Goal: Task Accomplishment & Management: Complete application form

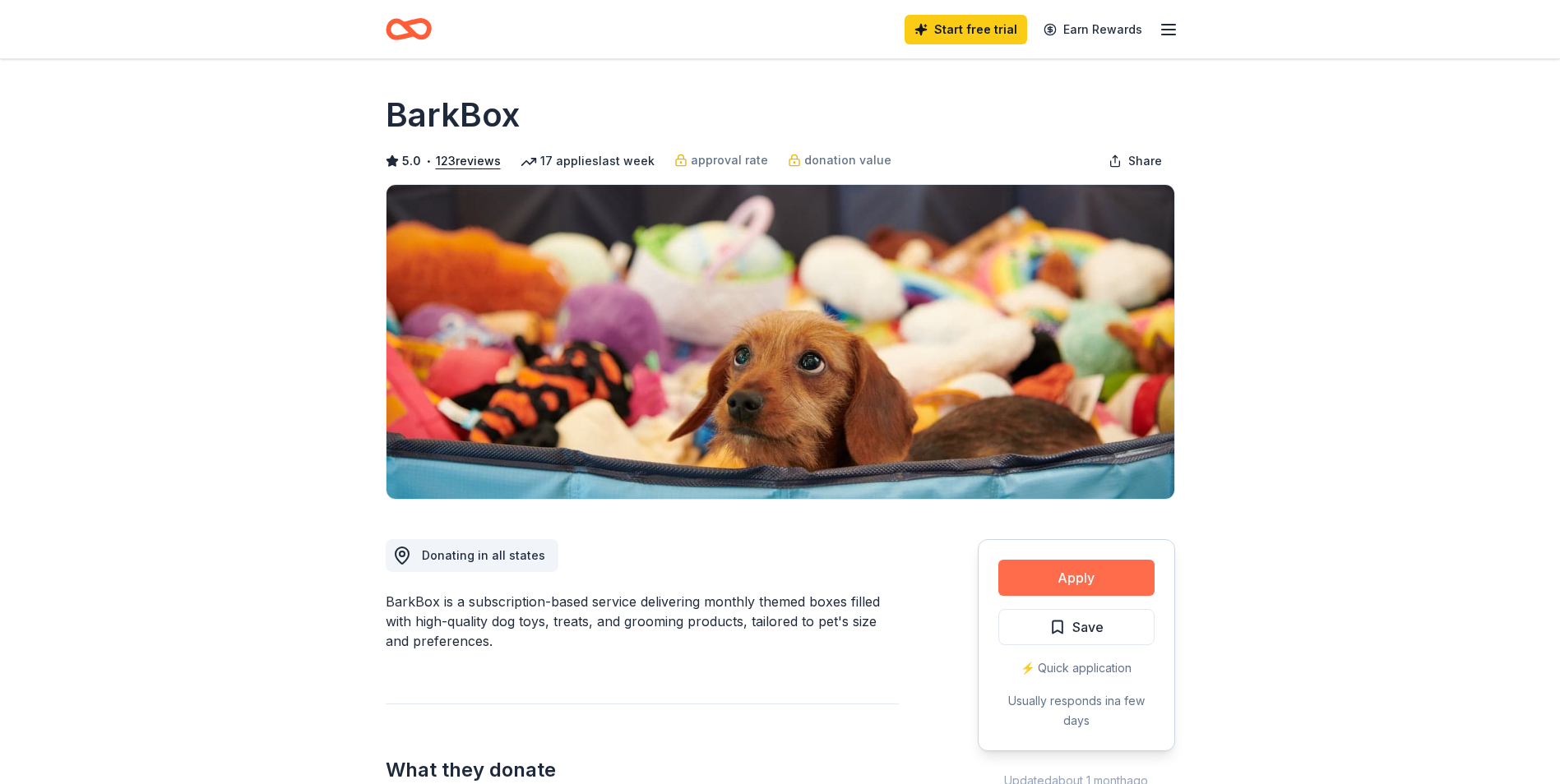
click at [1045, 577] on button "Apply" at bounding box center [1077, 577] width 156 height 36
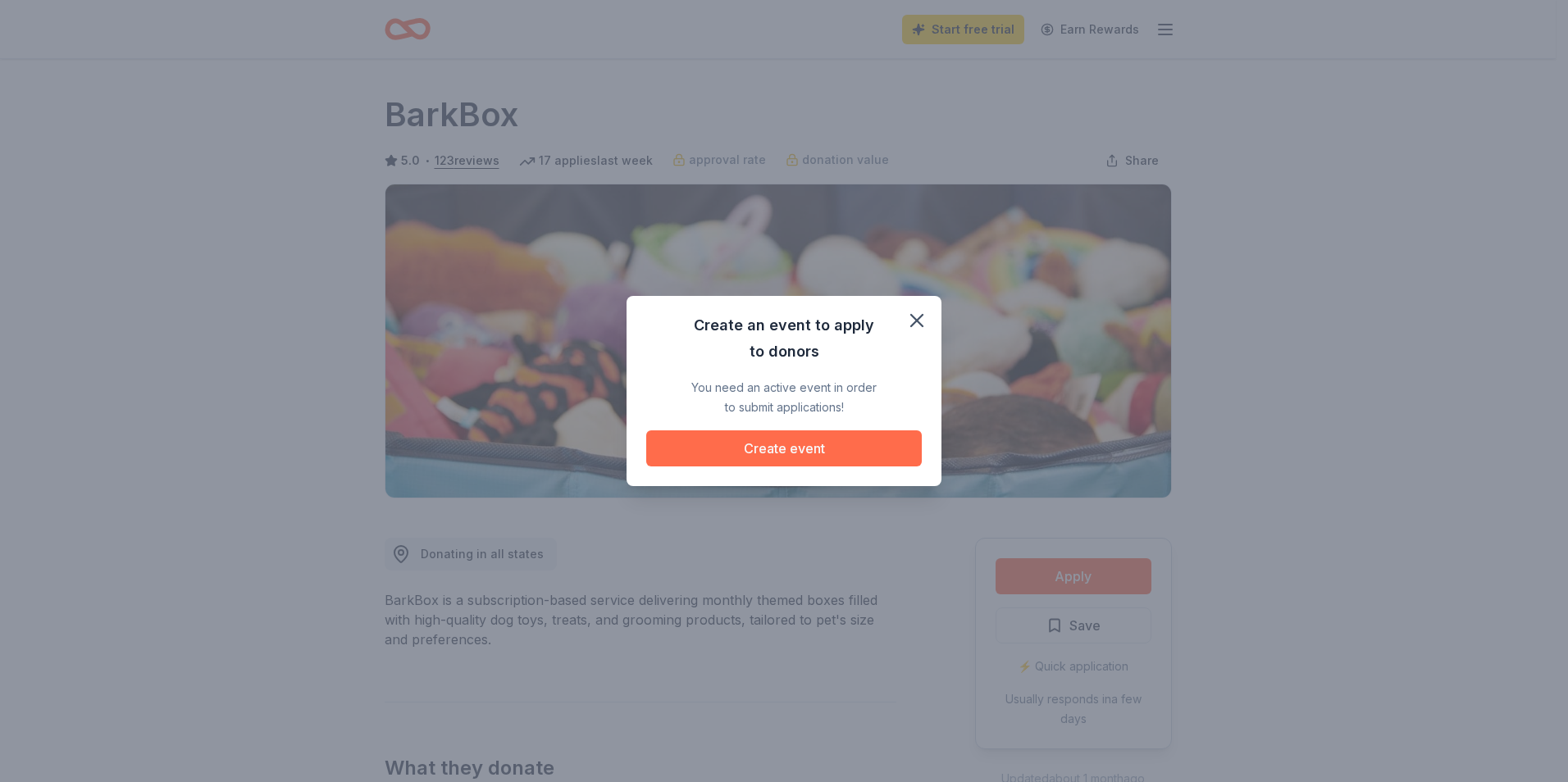
click at [750, 454] on button "Create event" at bounding box center [784, 448] width 276 height 36
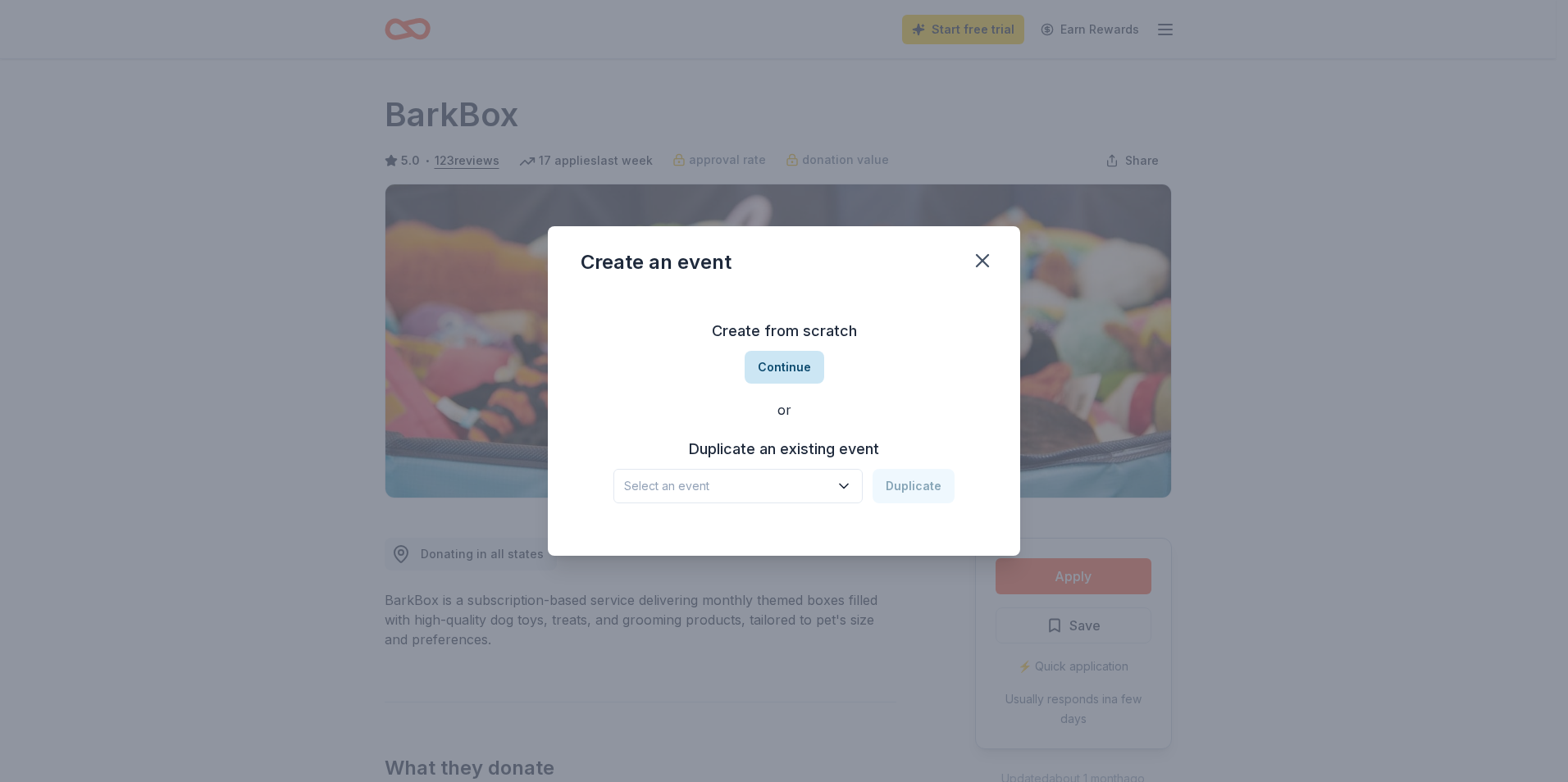
click at [766, 363] on button "Continue" at bounding box center [784, 367] width 79 height 33
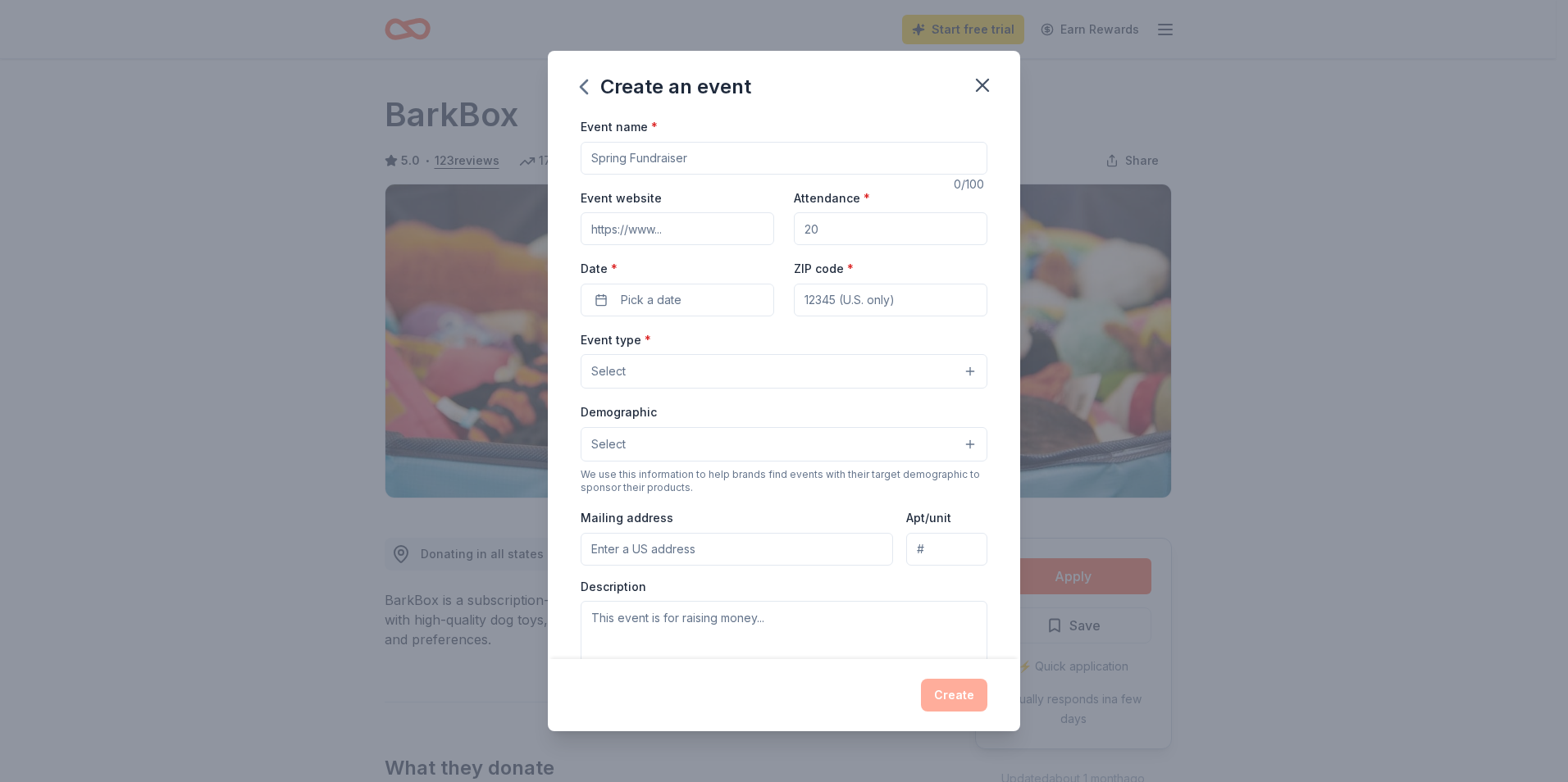
click at [708, 160] on input "Event name *" at bounding box center [784, 158] width 407 height 33
type input "White Party"
click at [692, 227] on input "Event website" at bounding box center [677, 228] width 194 height 33
type input "[URL][DOMAIN_NAME]"
drag, startPoint x: 823, startPoint y: 225, endPoint x: 795, endPoint y: 226, distance: 28.0
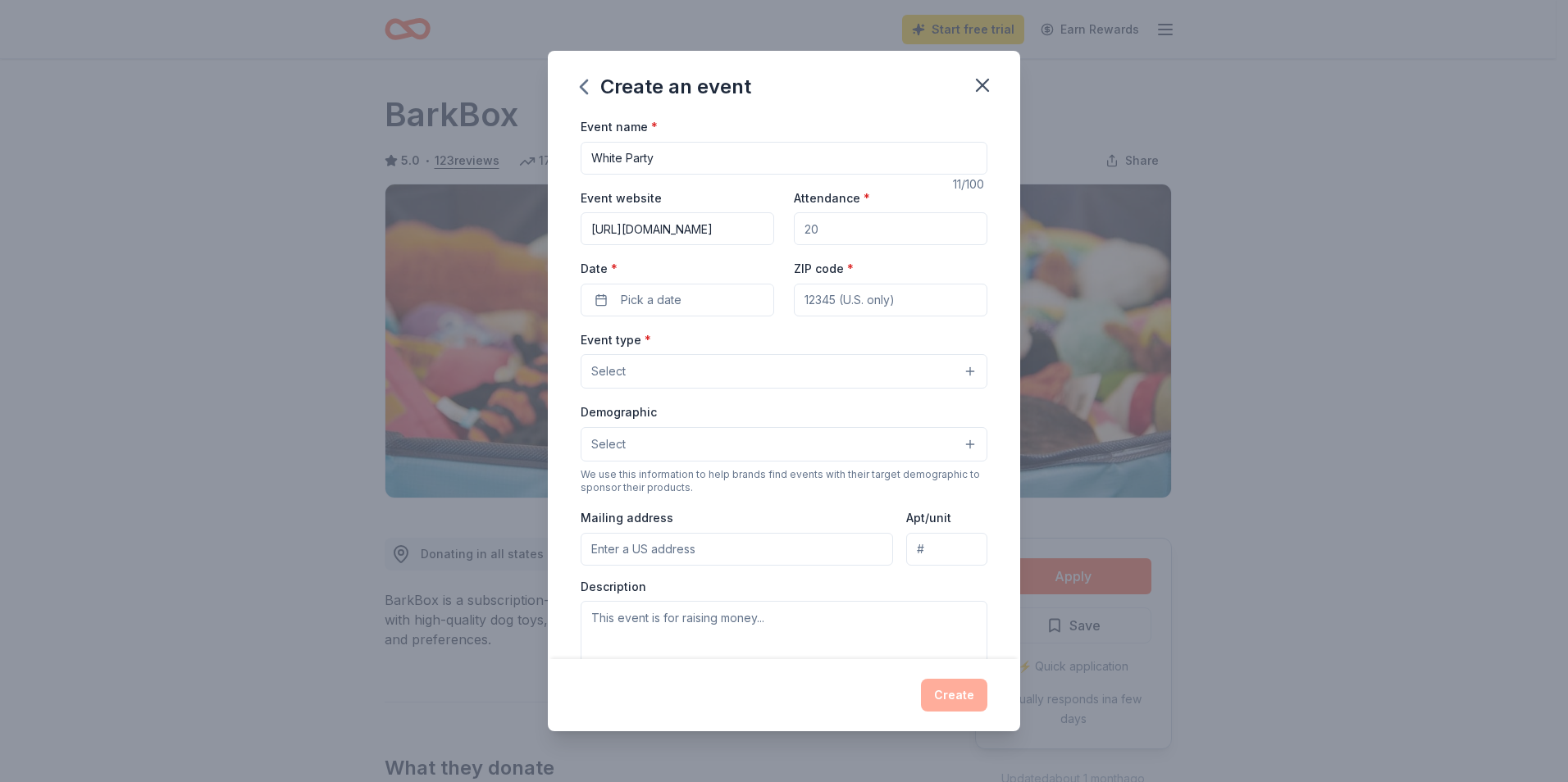
click at [795, 226] on input "Attendance *" at bounding box center [891, 228] width 194 height 33
type input "100"
click at [732, 297] on button "Pick a date" at bounding box center [677, 300] width 194 height 33
click at [764, 339] on button "Go to next month" at bounding box center [762, 343] width 23 height 23
click at [763, 339] on button "Go to next month" at bounding box center [762, 343] width 23 height 23
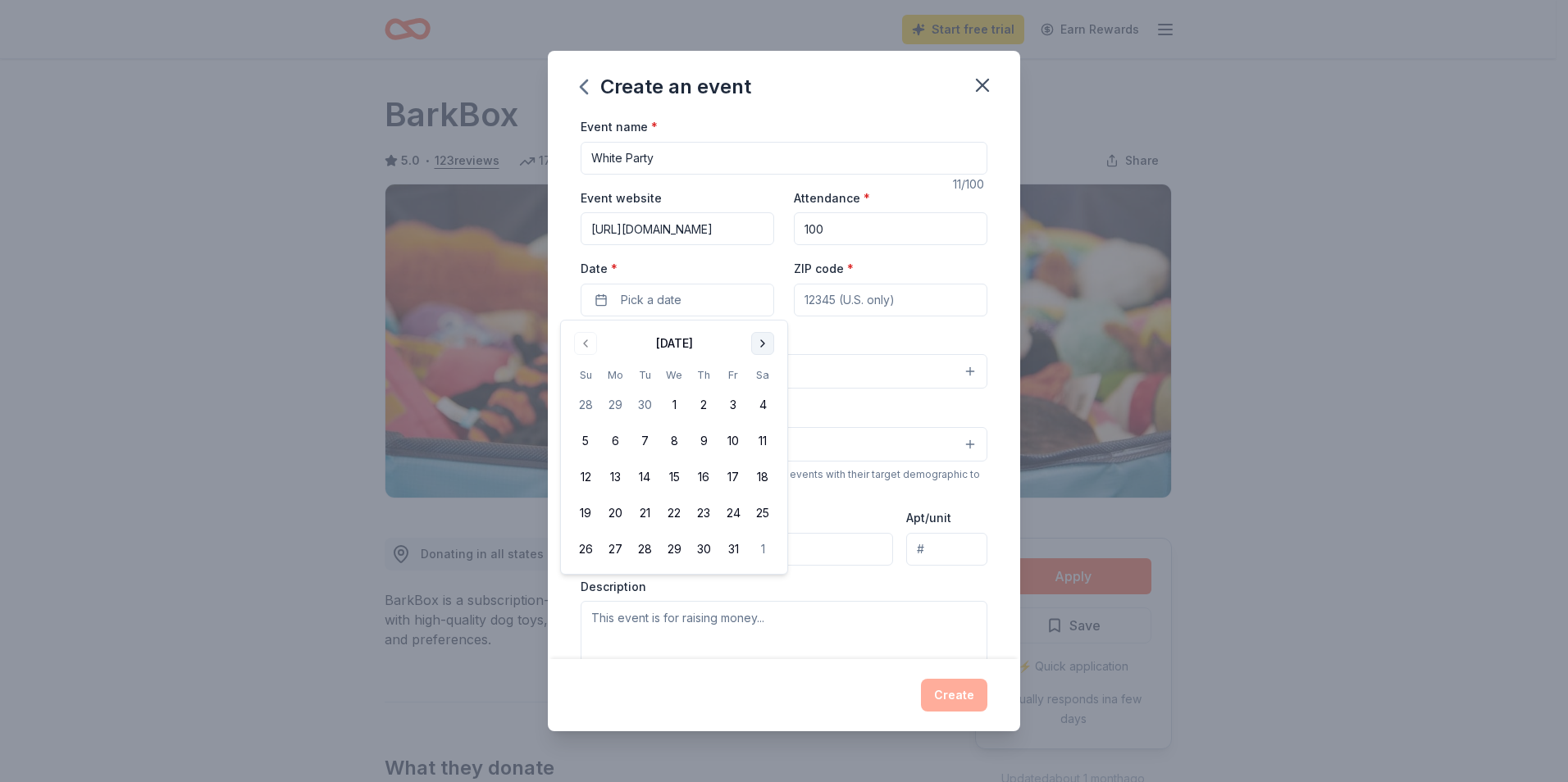
click at [763, 339] on button "Go to next month" at bounding box center [762, 343] width 23 height 23
click at [761, 338] on button "Go to next month" at bounding box center [762, 343] width 23 height 23
click at [760, 338] on button "Go to next month" at bounding box center [762, 343] width 23 height 23
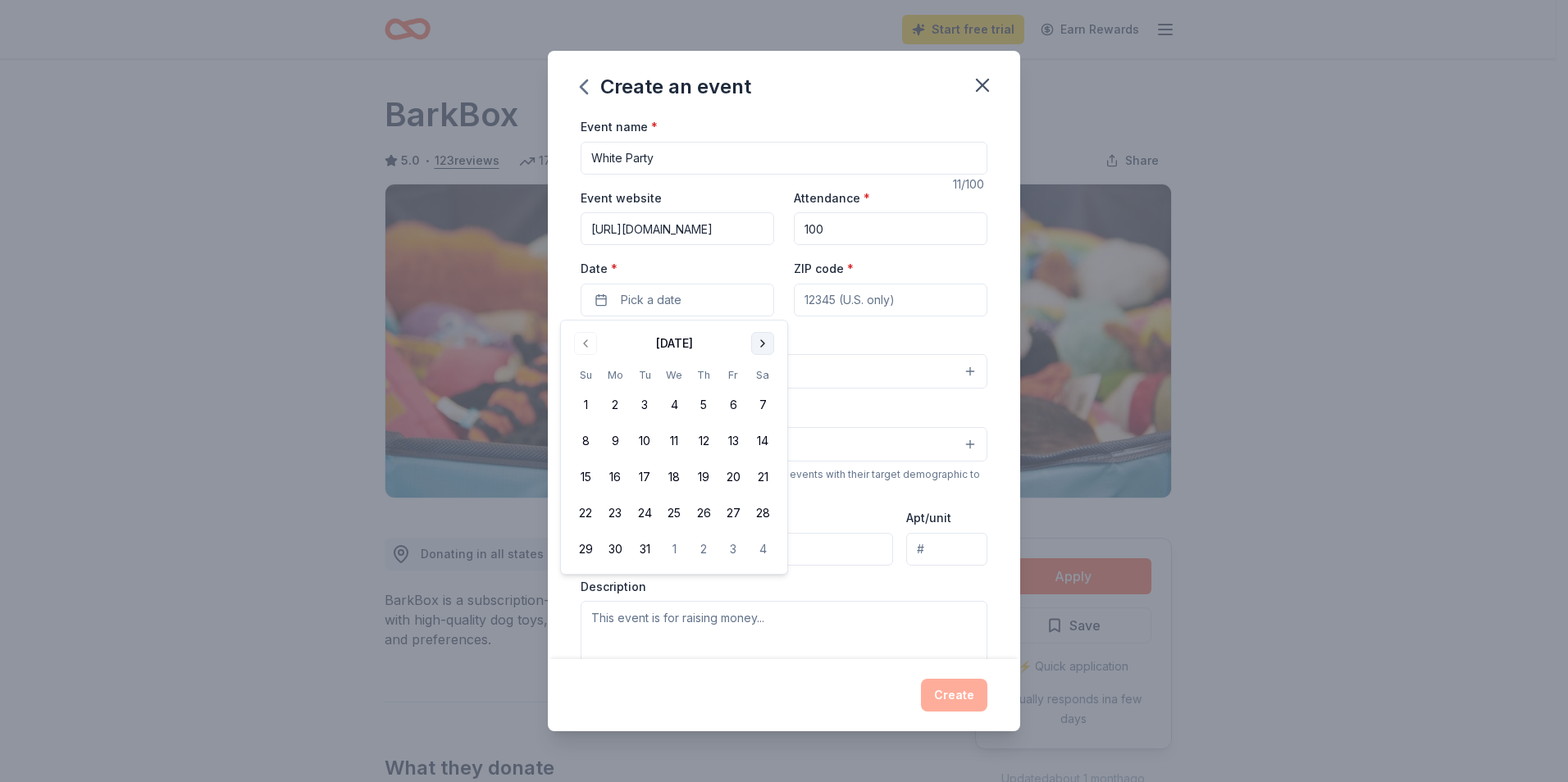
click at [759, 338] on button "Go to next month" at bounding box center [762, 343] width 23 height 23
click at [757, 338] on button "Go to next month" at bounding box center [762, 343] width 23 height 23
click at [579, 345] on button "Go to previous month" at bounding box center [585, 343] width 23 height 23
click at [767, 475] on button "16" at bounding box center [762, 477] width 29 height 29
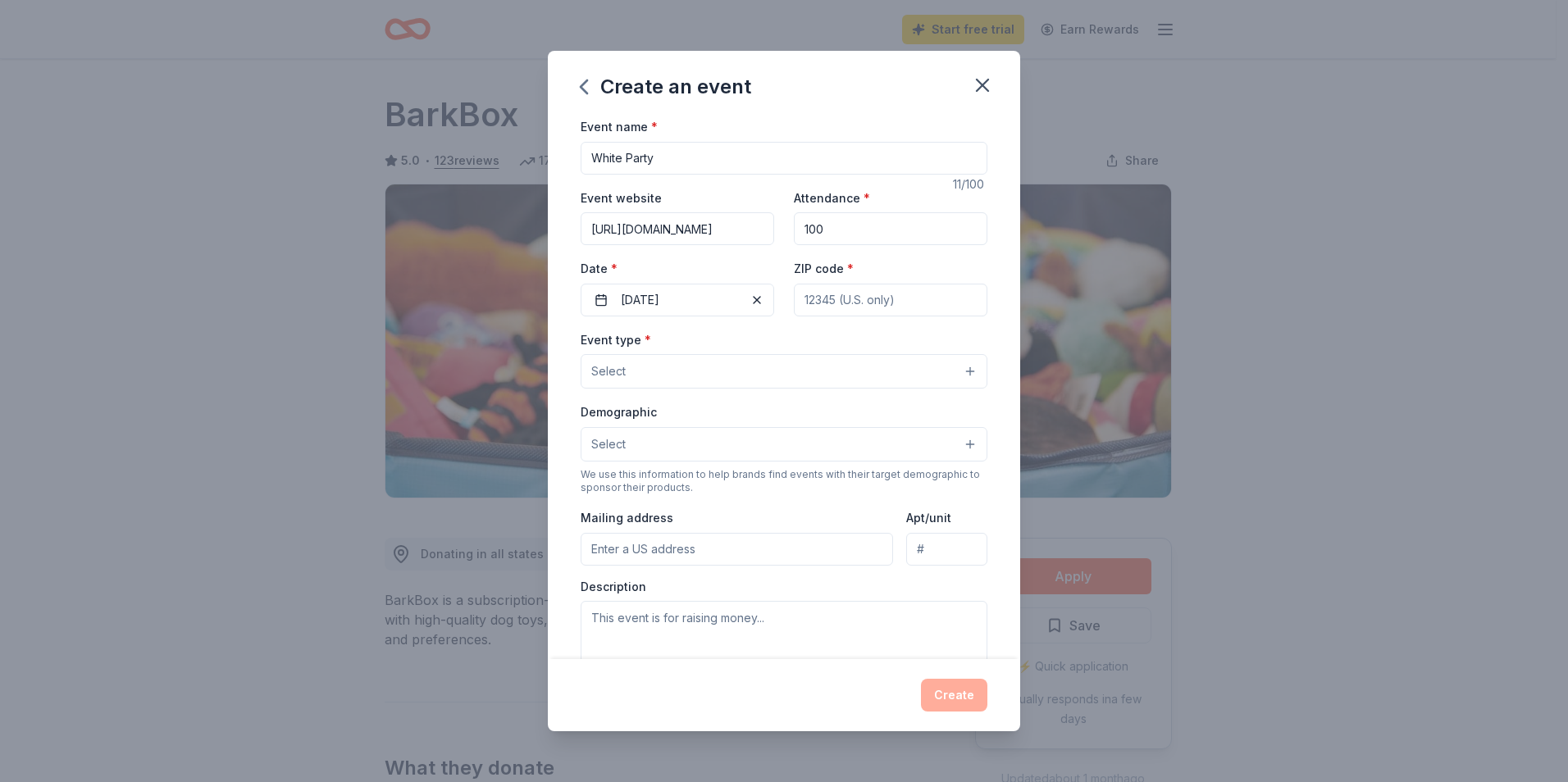
click at [875, 298] on input "ZIP code *" at bounding box center [891, 300] width 194 height 33
type input "25401"
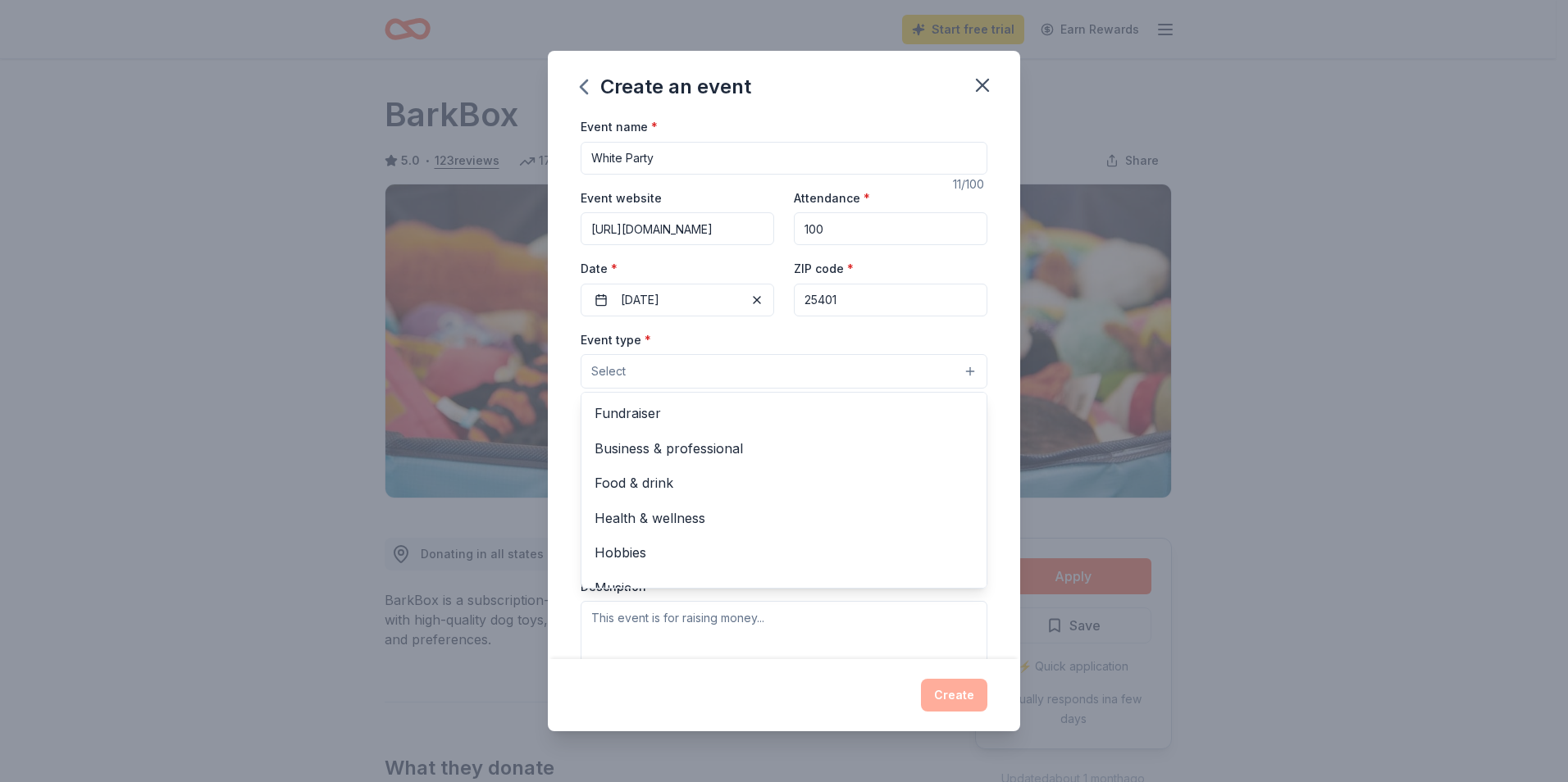
click at [646, 370] on button "Select" at bounding box center [784, 371] width 407 height 34
click at [644, 416] on span "Fundraiser" at bounding box center [784, 414] width 378 height 22
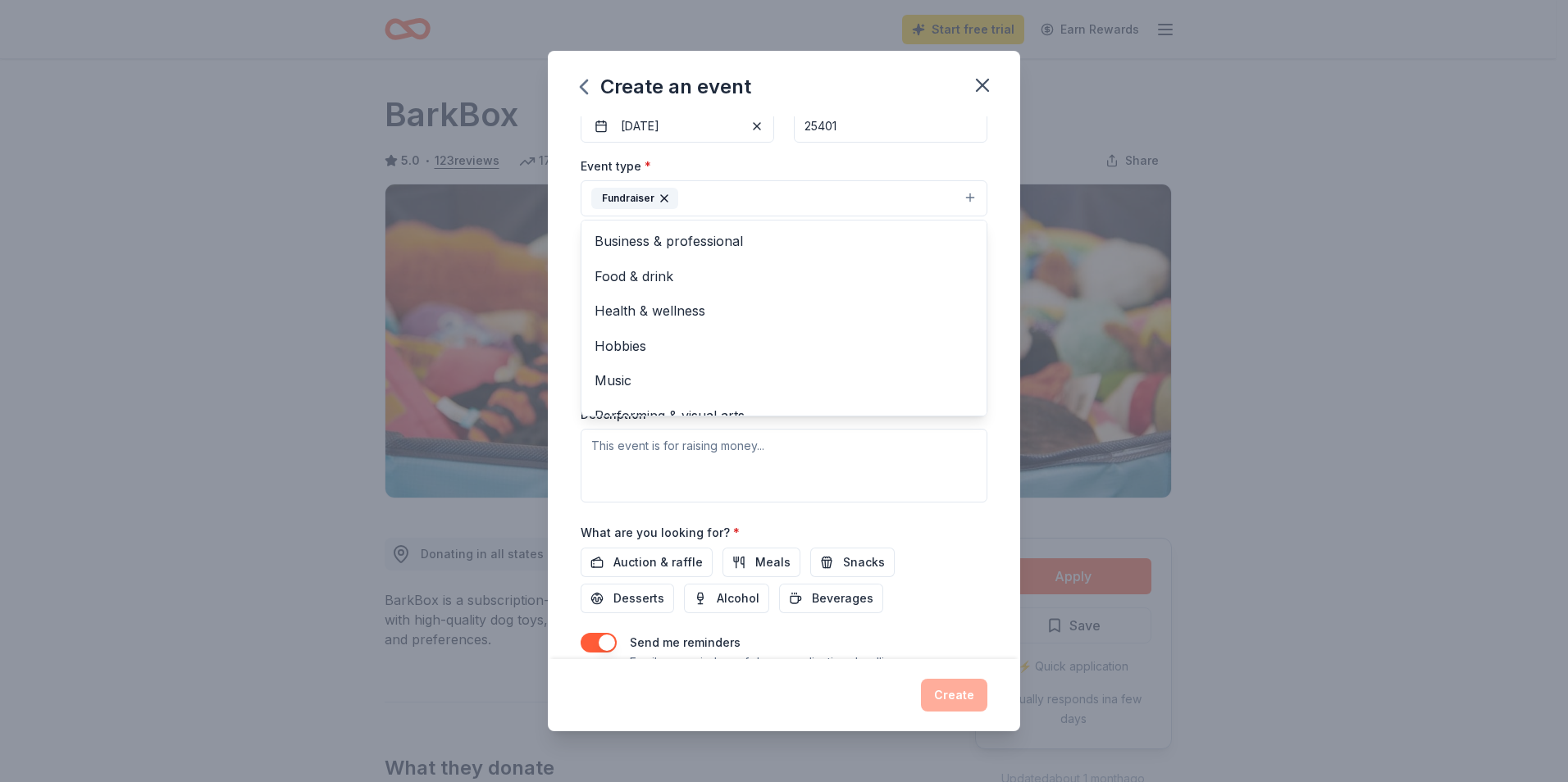
scroll to position [176, 0]
click at [666, 560] on div "Event name * White Party 11 /100 Event website [URL][DOMAIN_NAME] Attendance * …" at bounding box center [784, 319] width 407 height 759
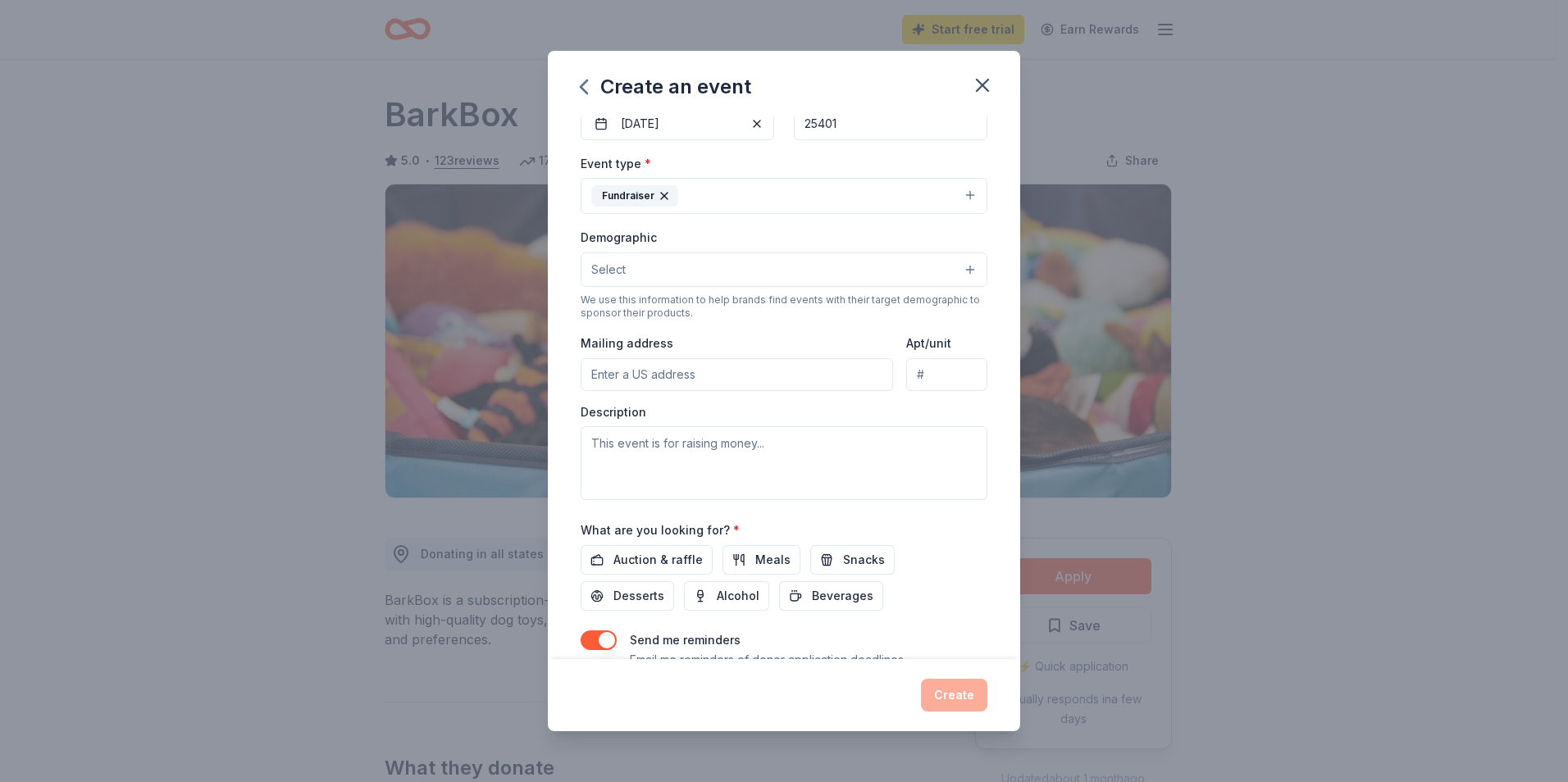
click at [957, 268] on button "Select" at bounding box center [784, 269] width 407 height 34
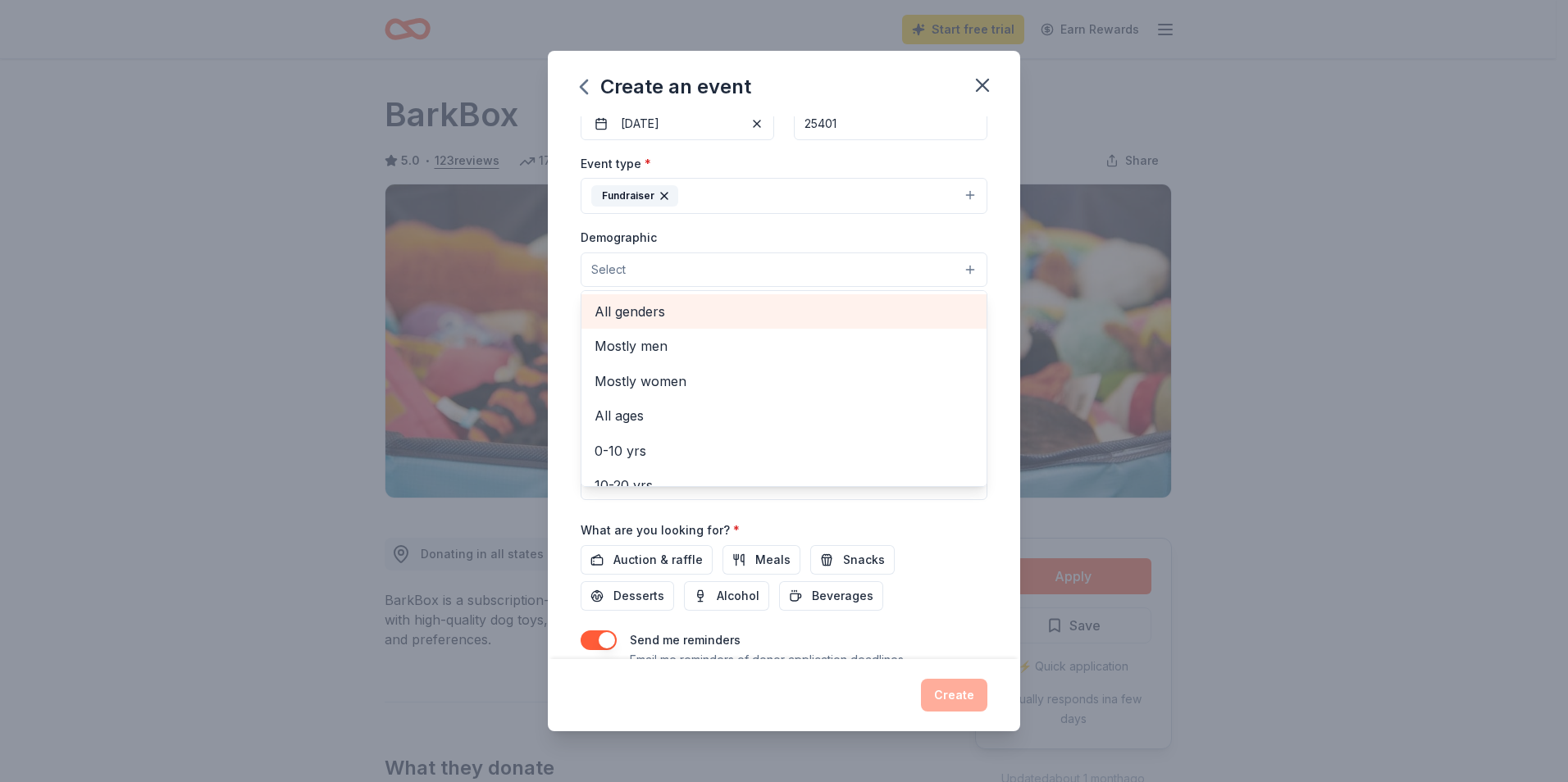
click at [642, 311] on span "All genders" at bounding box center [784, 312] width 378 height 22
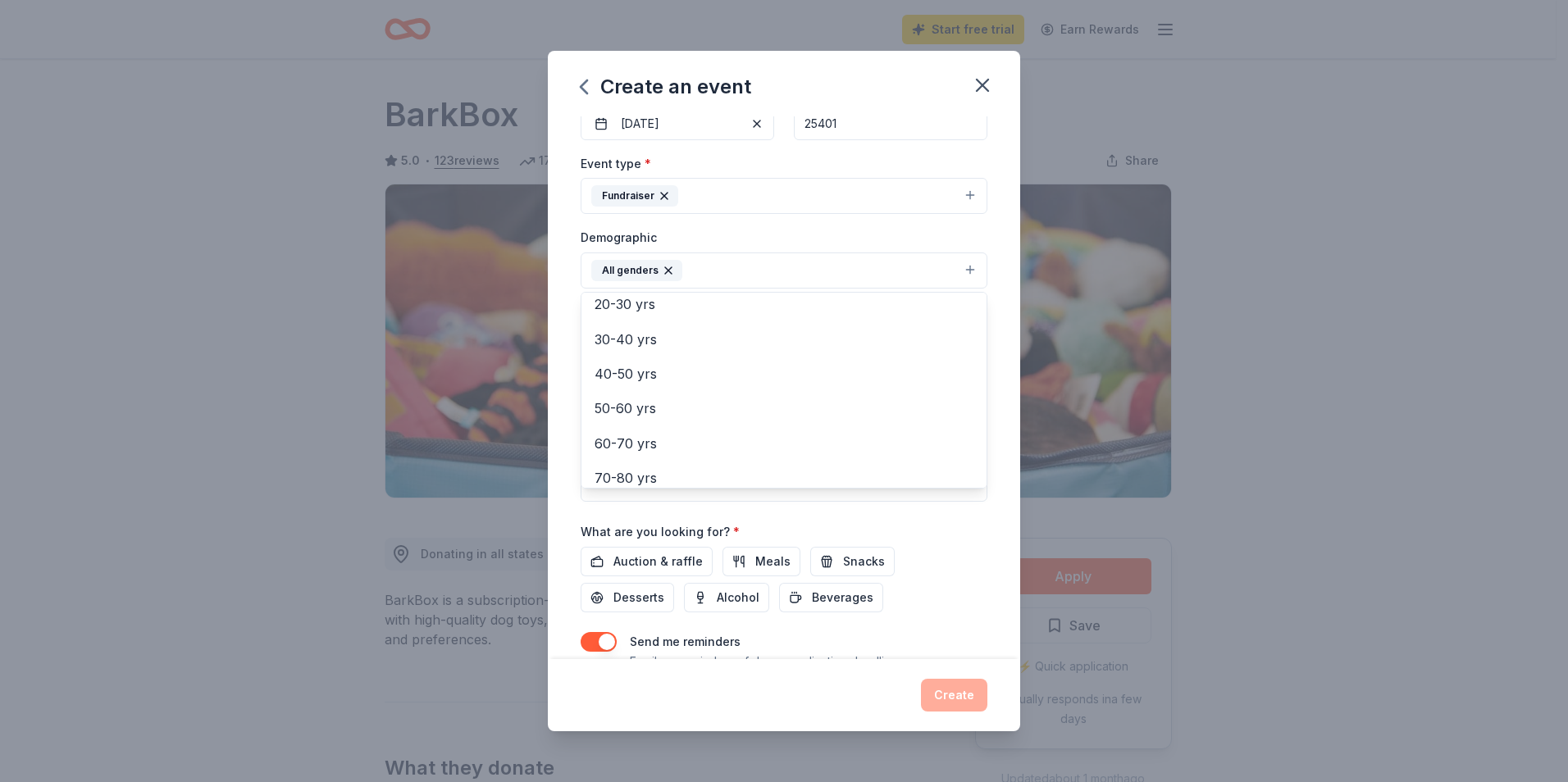
scroll to position [229, 0]
click at [776, 511] on div "Event name * White Party 11 /100 Event website [URL][DOMAIN_NAME] Attendance * …" at bounding box center [784, 320] width 407 height 761
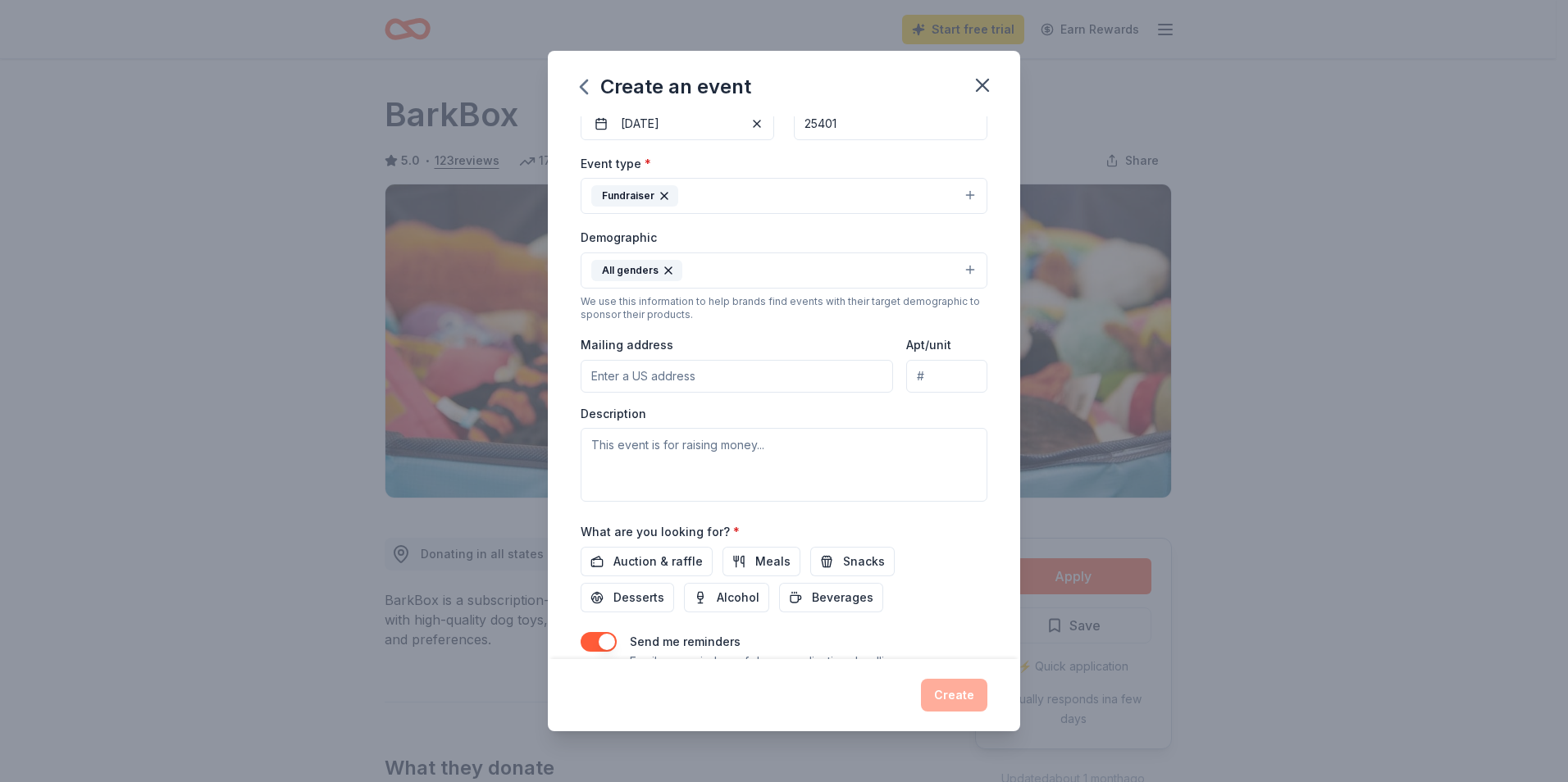
click at [704, 379] on input "Mailing address" at bounding box center [737, 376] width 312 height 33
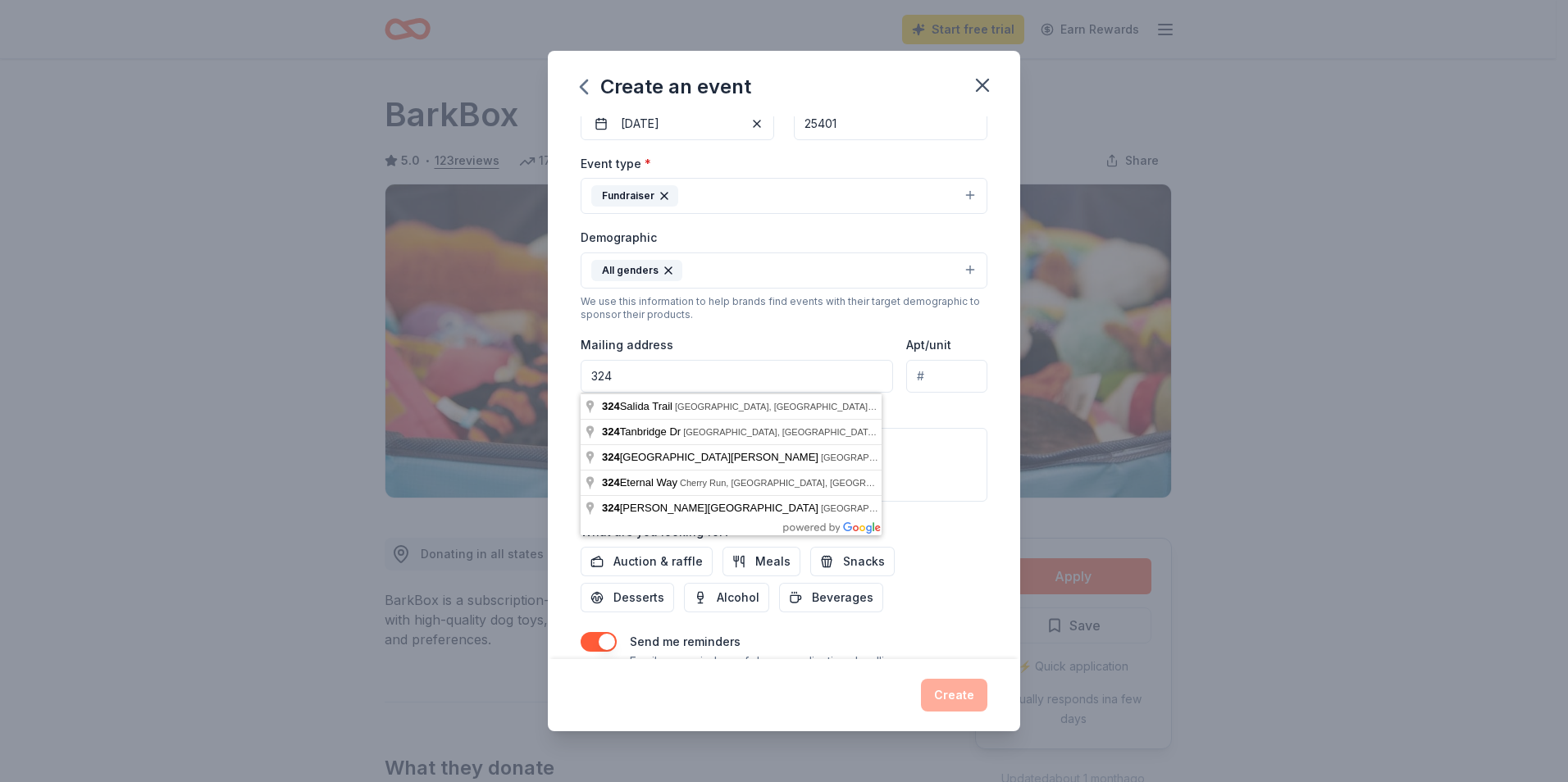
type input "[STREET_ADDRESS][PERSON_NAME]"
type input "[GEOGRAPHIC_DATA], [GEOGRAPHIC_DATA] 25403"
click at [239, 600] on div "Create an event Event name * White Party 11 /100 Event website [URL][DOMAIN_NAM…" at bounding box center [784, 391] width 1568 height 782
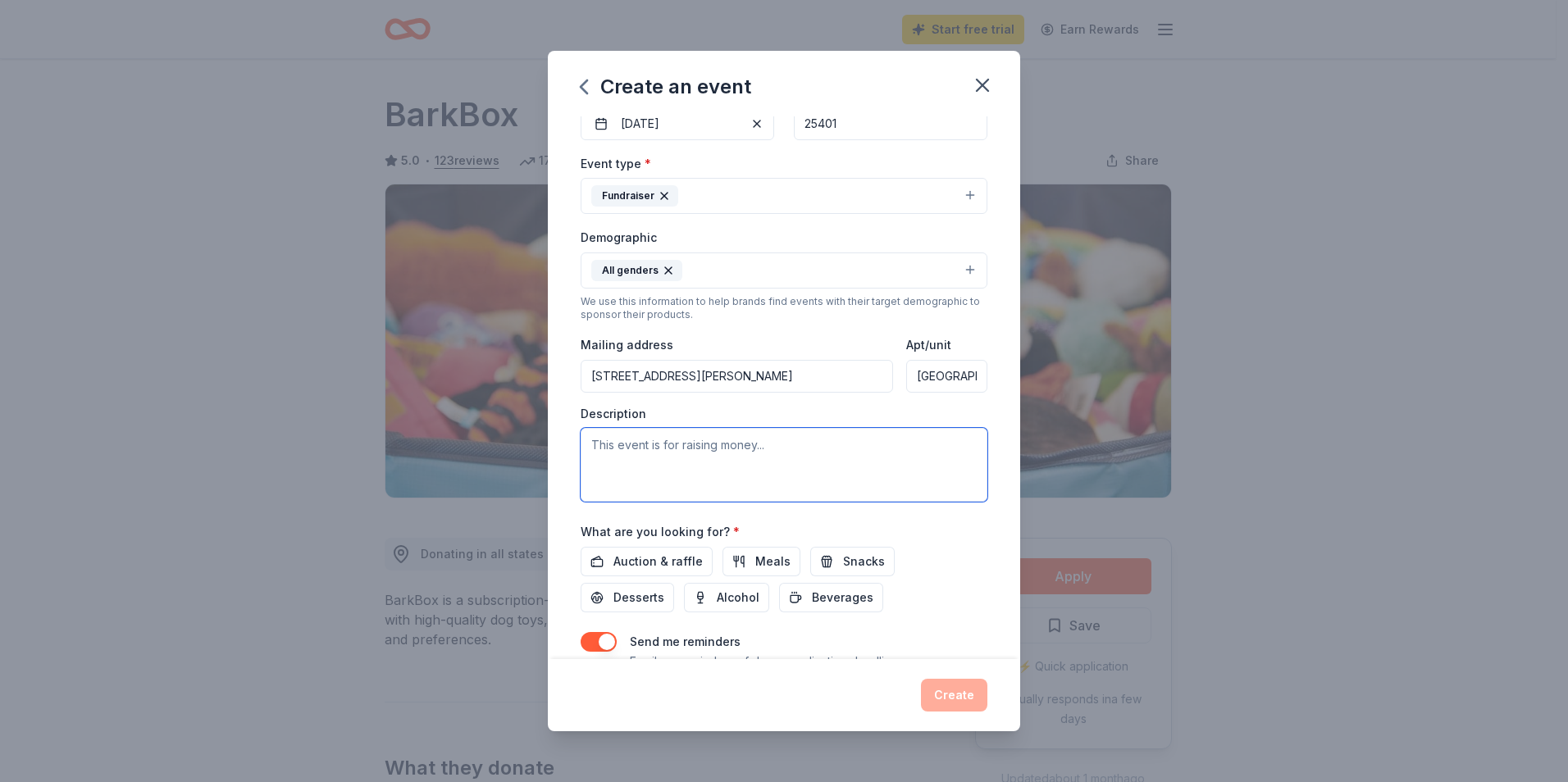
click at [726, 448] on textarea at bounding box center [784, 465] width 407 height 74
click at [725, 445] on textarea "T" at bounding box center [784, 465] width 407 height 74
drag, startPoint x: 902, startPoint y: 448, endPoint x: 931, endPoint y: 450, distance: 29.1
click at [931, 450] on textarea "This event is raising money for the operational expenses for" at bounding box center [784, 465] width 407 height 74
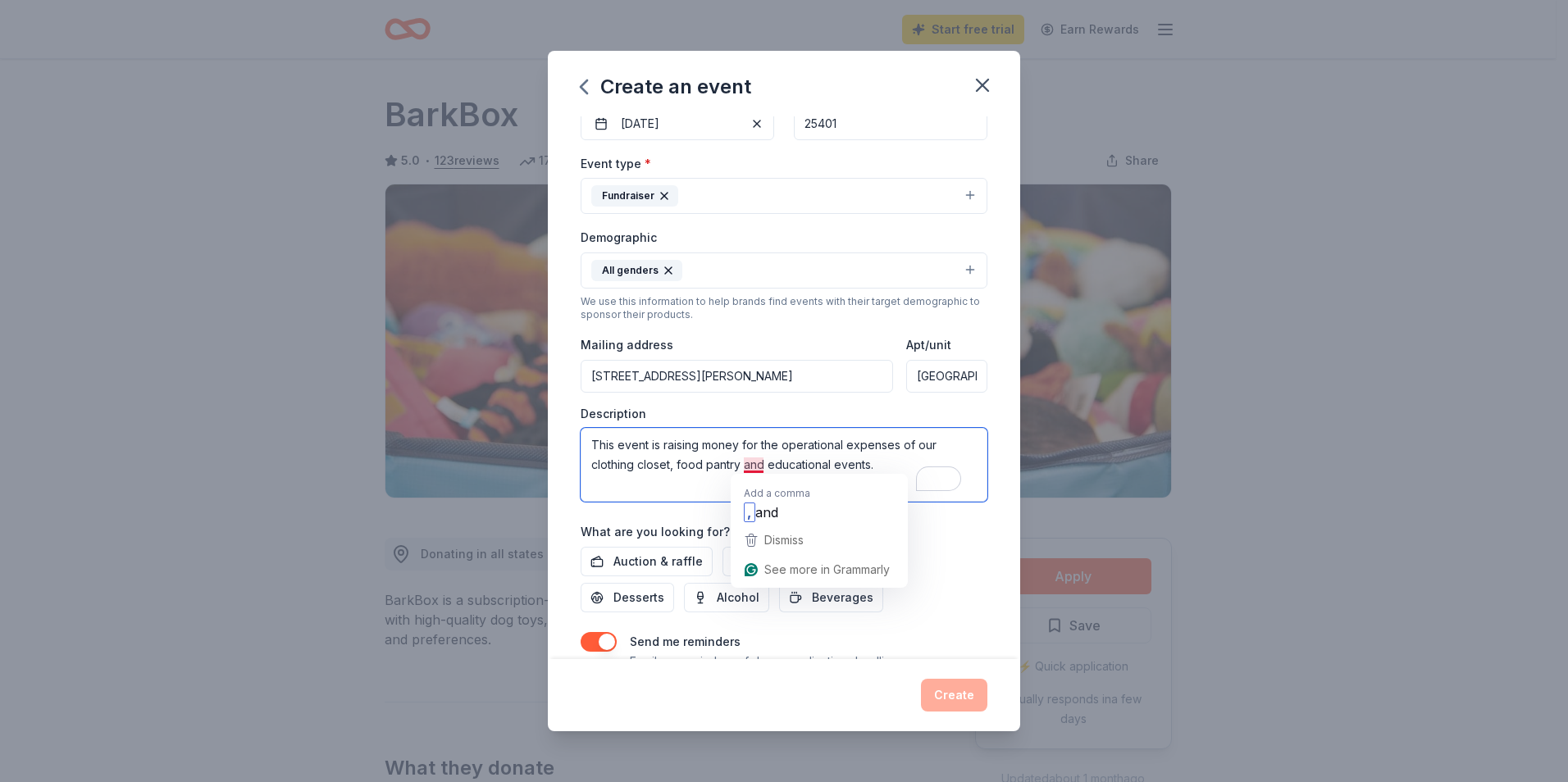
click at [746, 470] on textarea "This event is raising money for the operational expenses of our clothing closet…" at bounding box center [784, 465] width 407 height 74
type textarea "This event is raising money for the operational expenses of our clothing closet…"
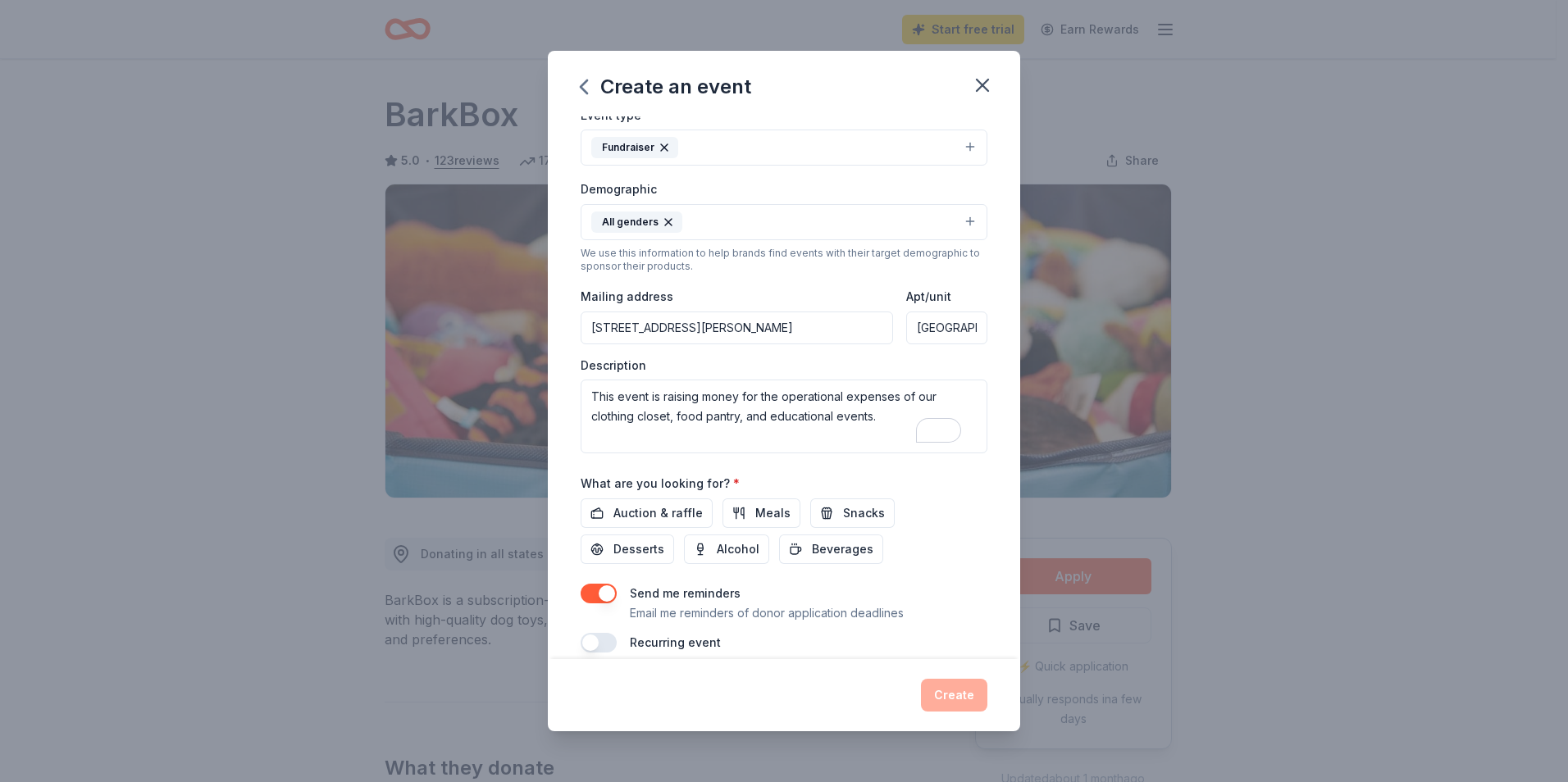
scroll to position [245, 0]
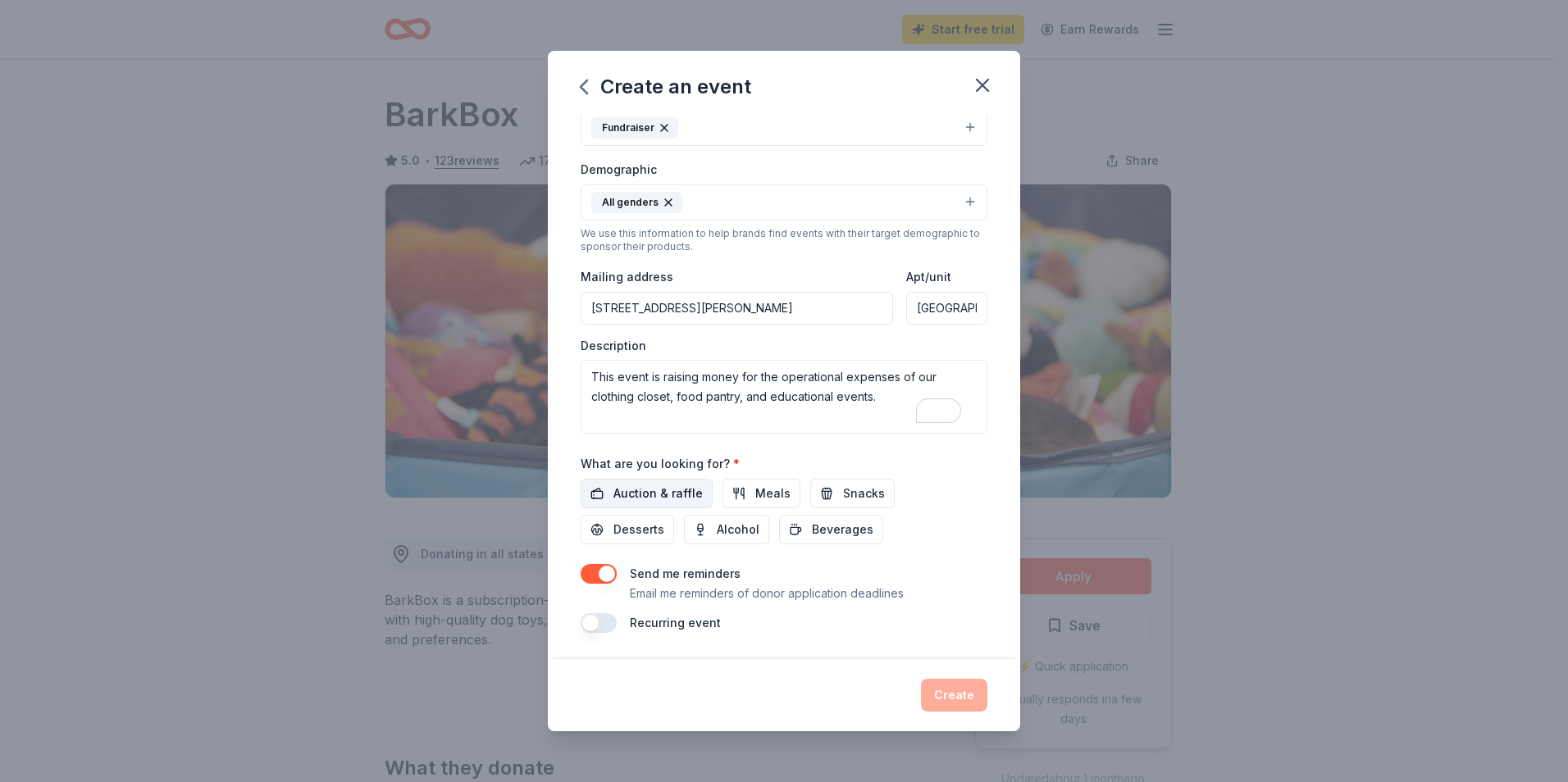
click at [655, 495] on span "Auction & raffle" at bounding box center [657, 494] width 89 height 20
click at [955, 695] on button "Create" at bounding box center [954, 695] width 67 height 33
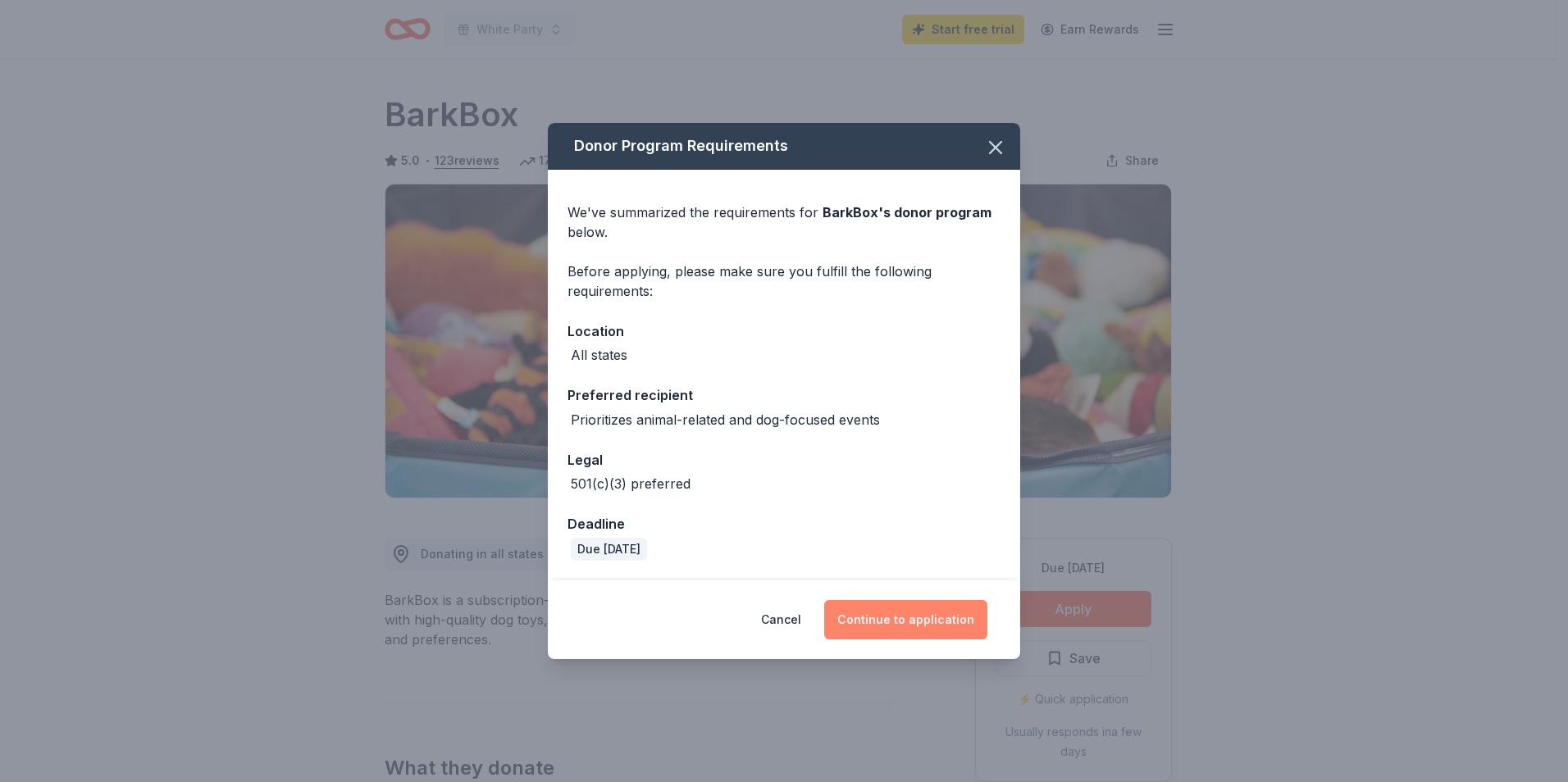
click at [932, 626] on button "Continue to application" at bounding box center [905, 620] width 163 height 39
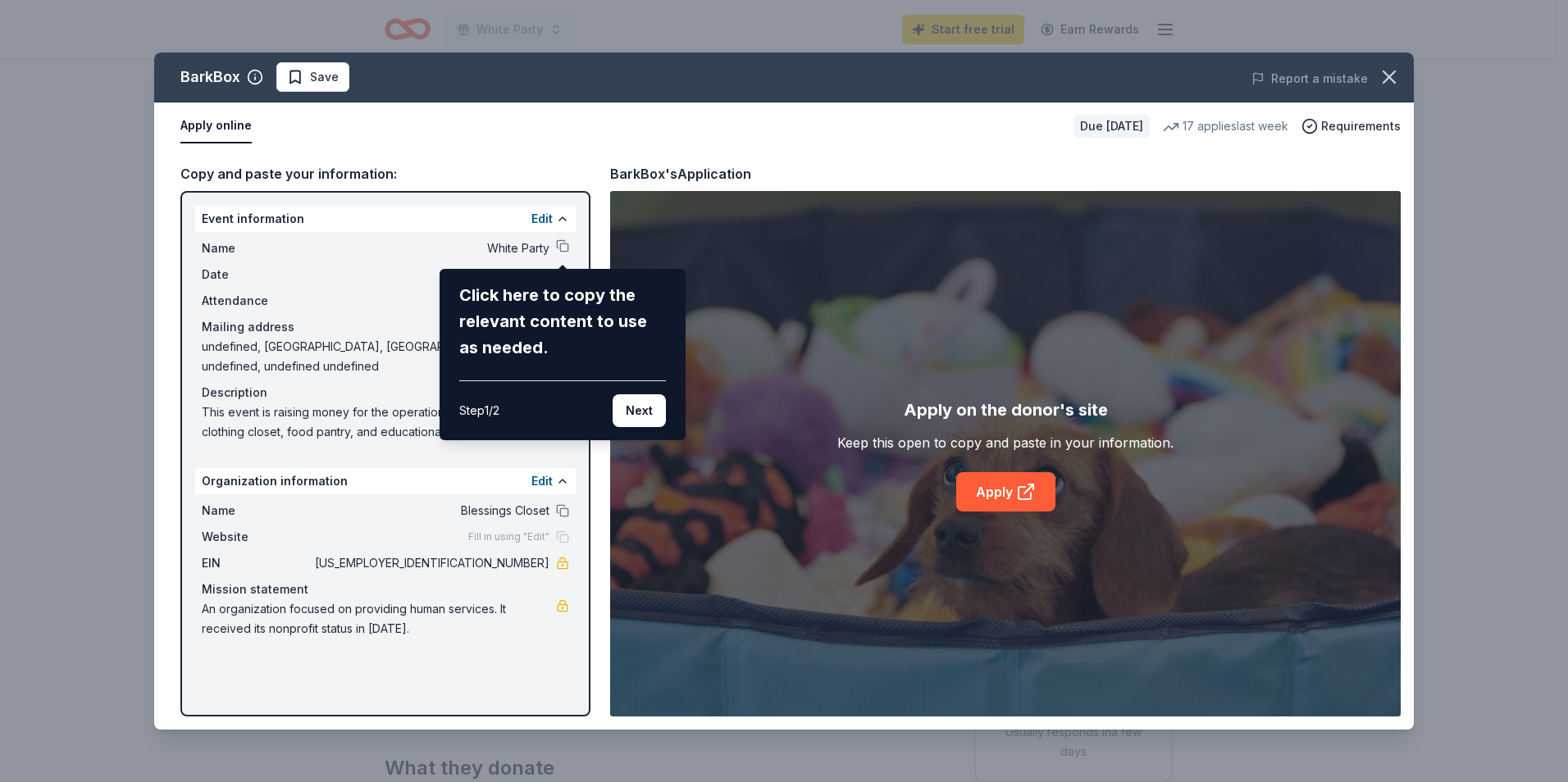
click at [495, 409] on div "Step 1 / 2" at bounding box center [480, 411] width 40 height 20
click at [504, 541] on div "BarkBox Save Report a mistake Apply online Due [DATE] 17 applies last week Requ…" at bounding box center [784, 391] width 1260 height 678
click at [560, 480] on div "BarkBox Save Report a mistake Apply online Due [DATE] 17 applies last week Requ…" at bounding box center [784, 391] width 1260 height 678
click at [651, 411] on button "Next" at bounding box center [639, 410] width 53 height 33
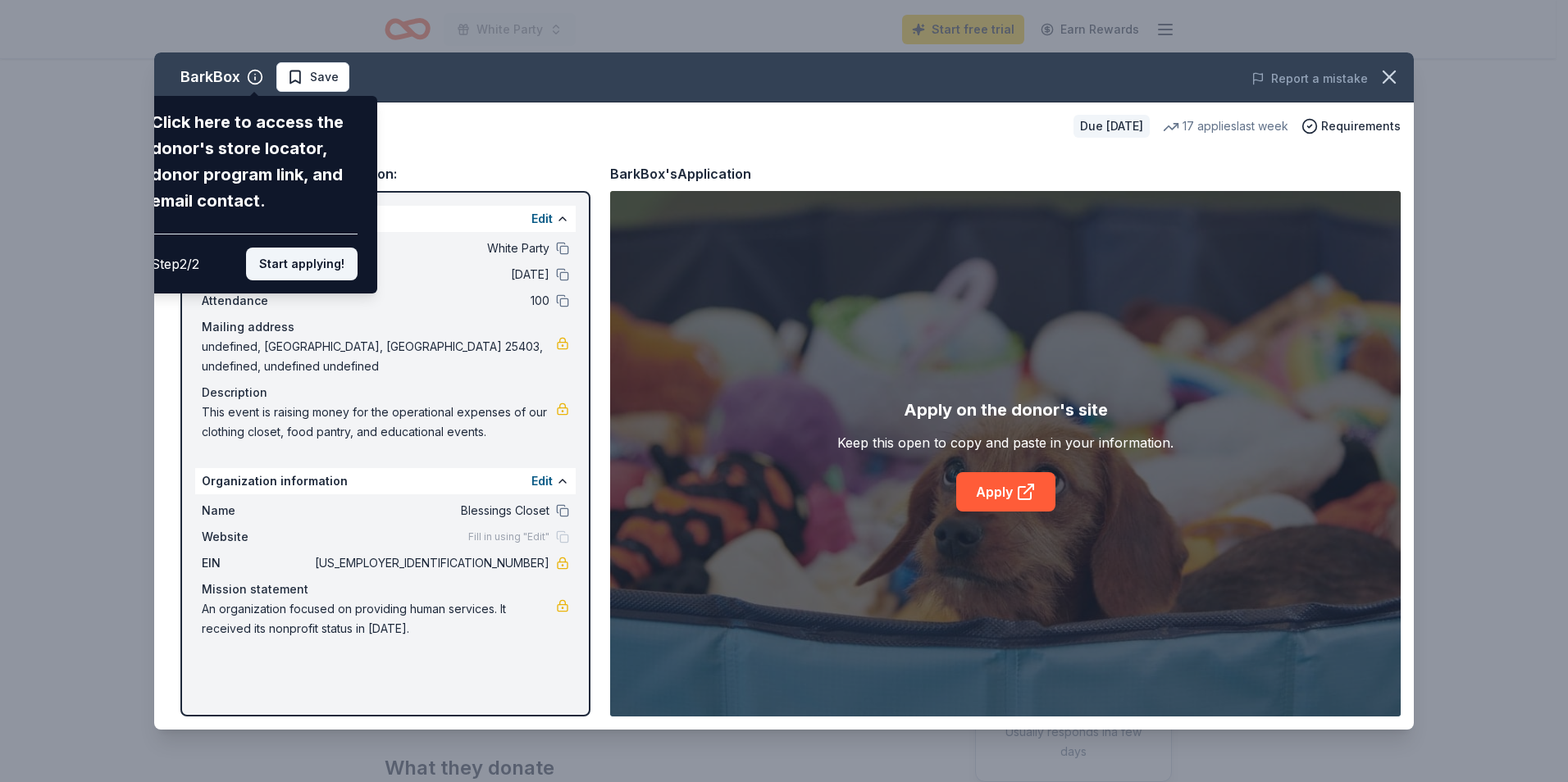
click at [294, 265] on button "Start applying!" at bounding box center [301, 263] width 111 height 33
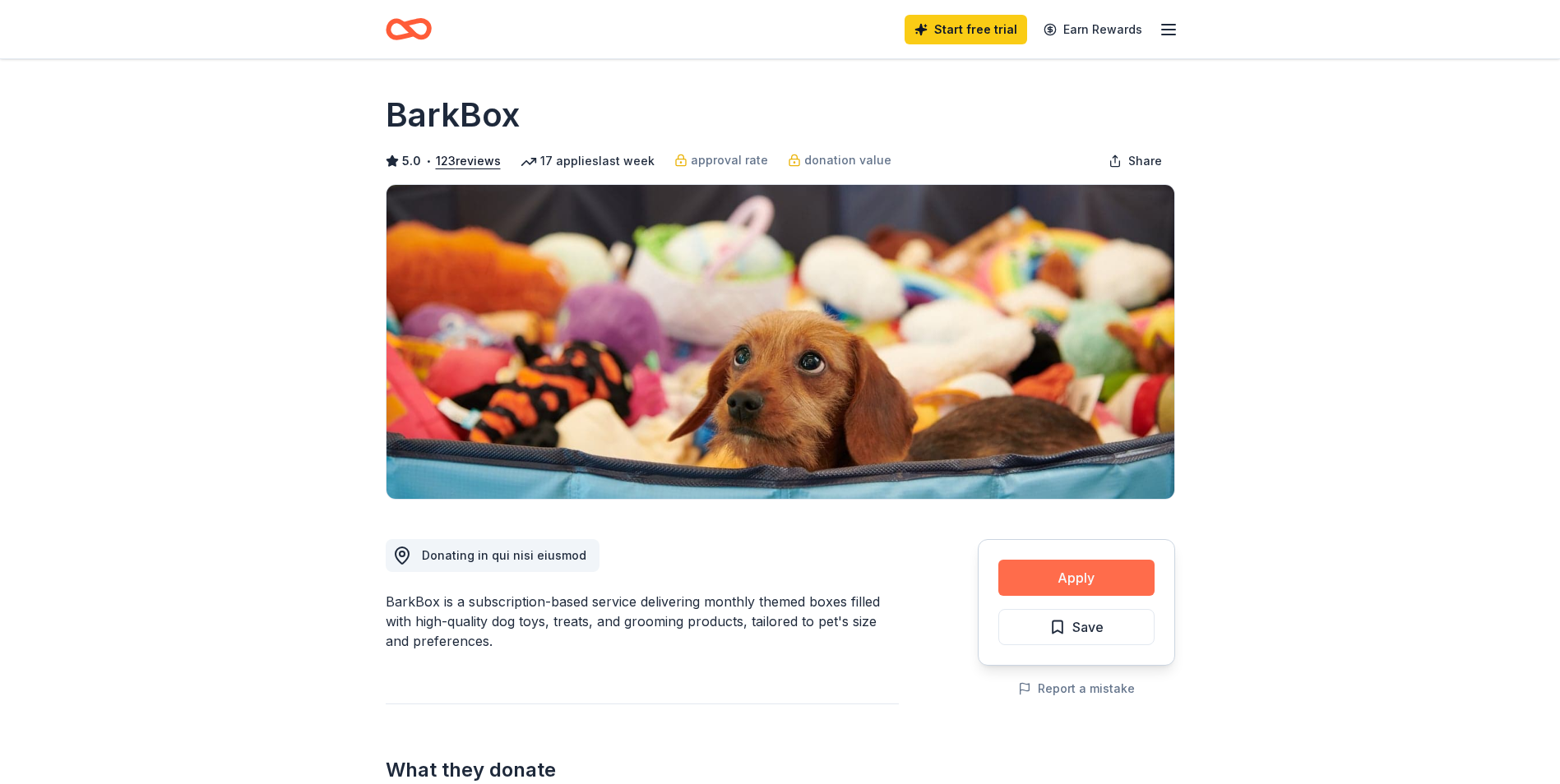
click at [1056, 581] on button "Apply" at bounding box center [1077, 577] width 156 height 36
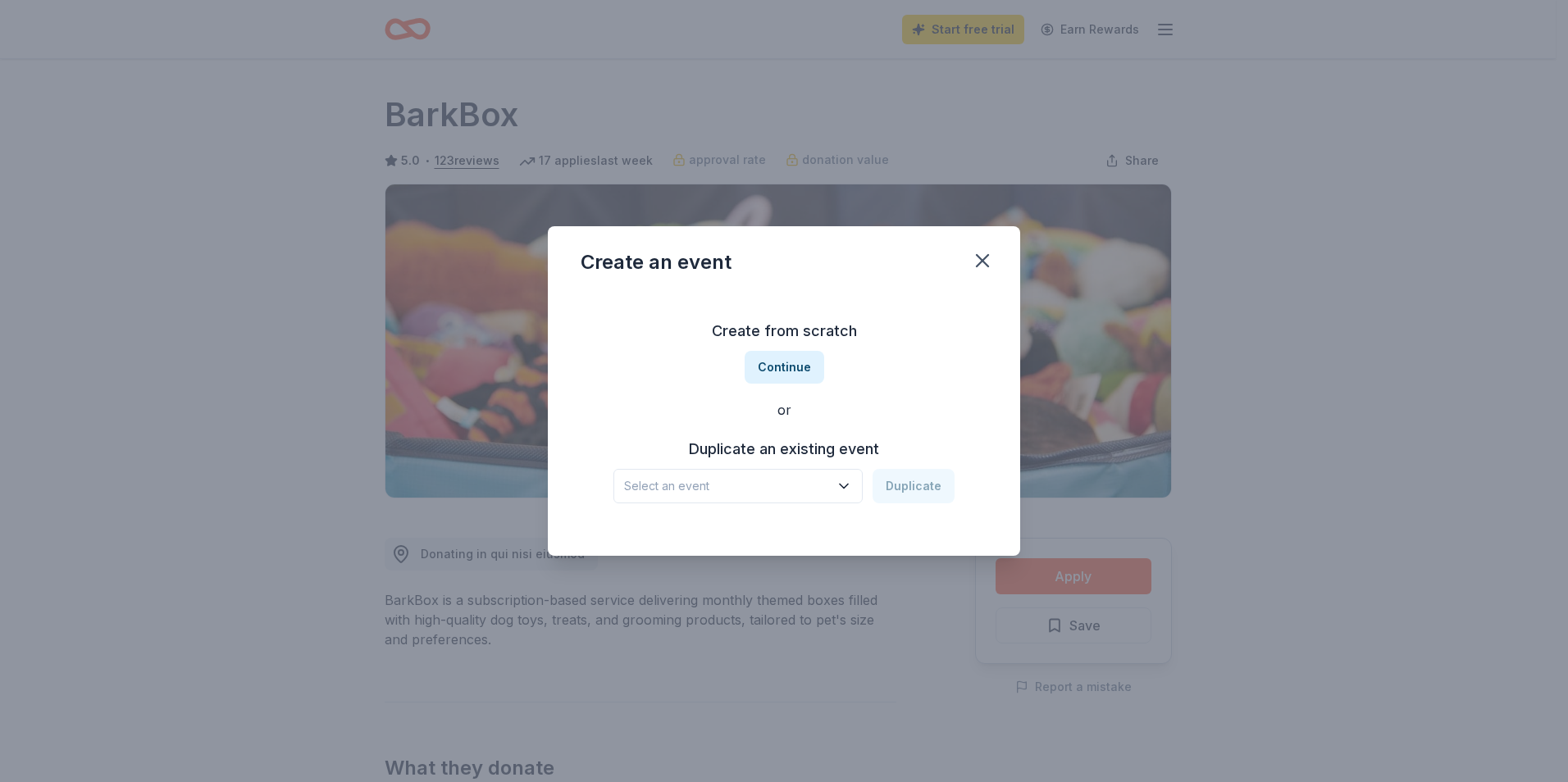
click at [855, 482] on button "Select an event" at bounding box center [738, 485] width 249 height 34
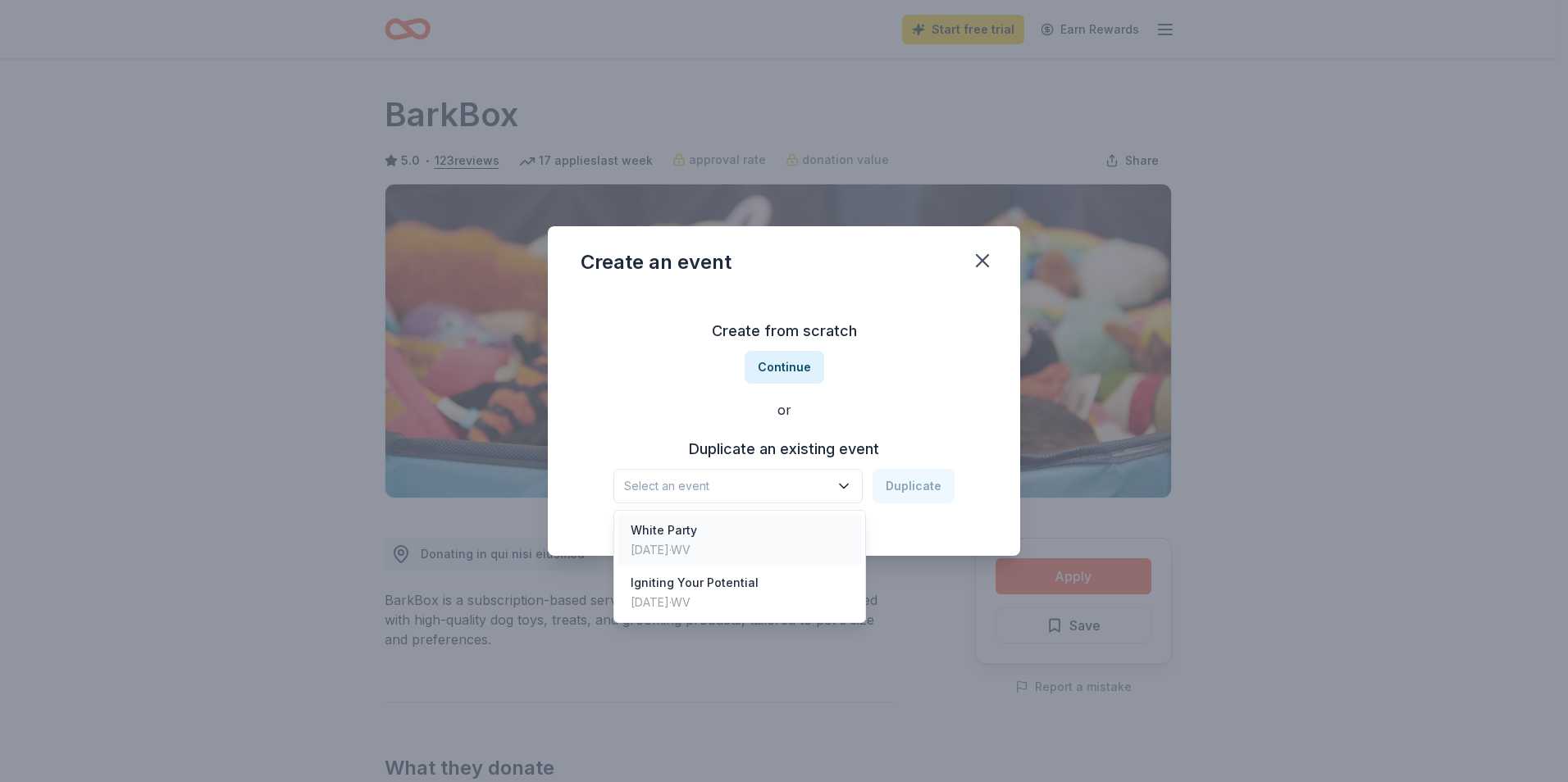
click at [697, 544] on div "[DATE] · WV" at bounding box center [664, 551] width 67 height 20
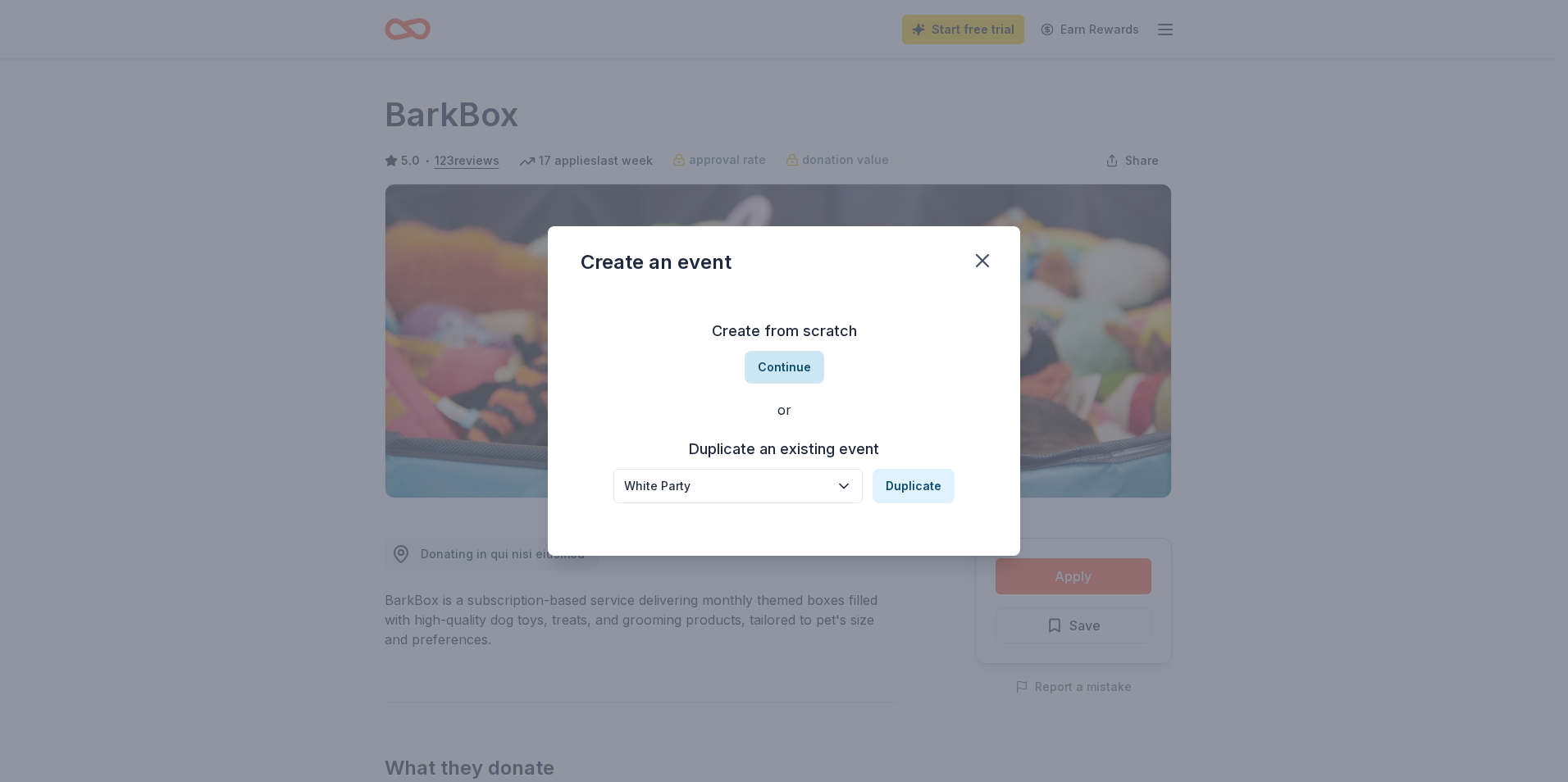
click at [782, 369] on button "Continue" at bounding box center [784, 367] width 79 height 33
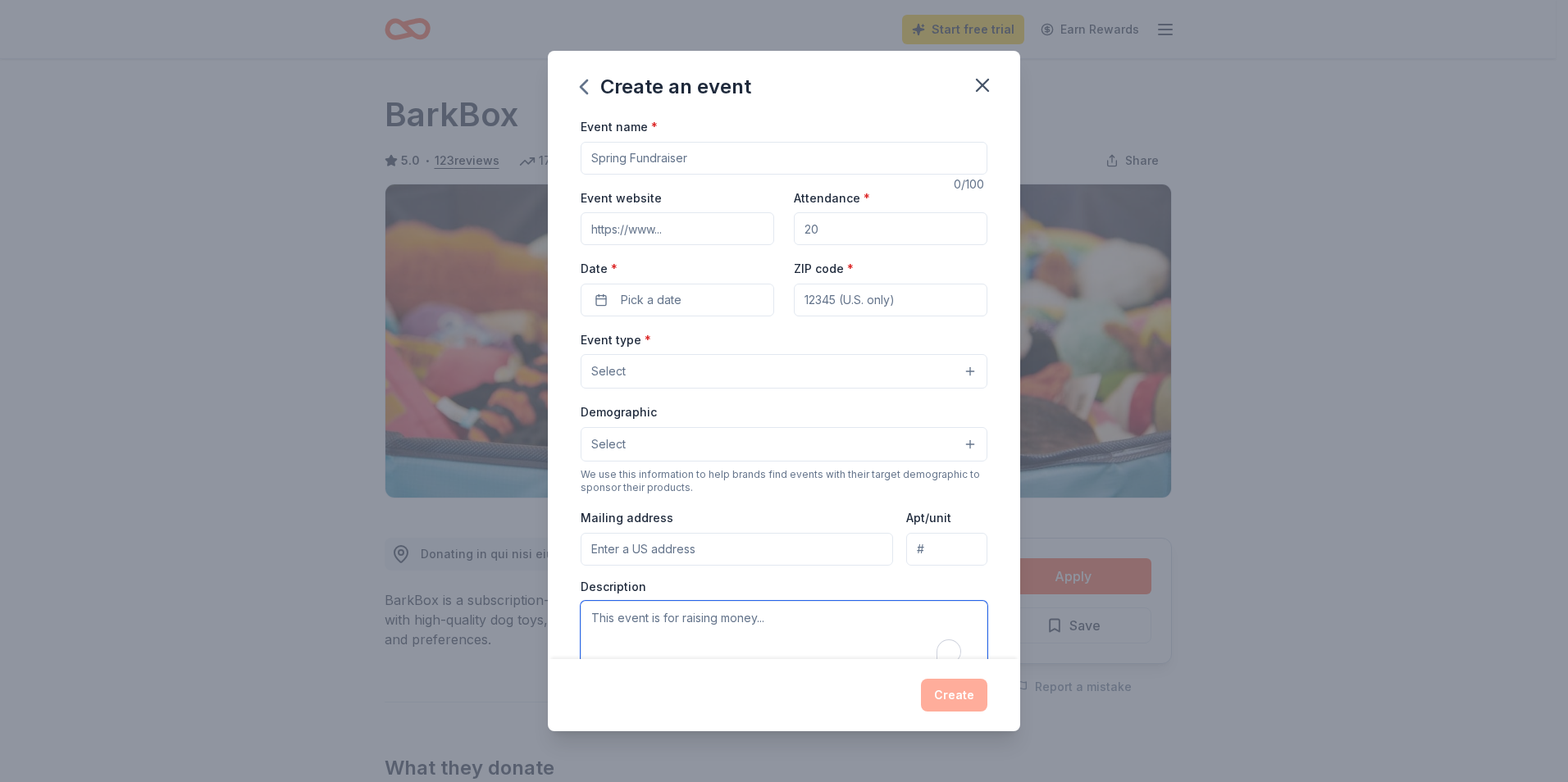
click at [594, 622] on textarea "To enrich screen reader interactions, please activate Accessibility in Grammarl…" at bounding box center [784, 637] width 407 height 74
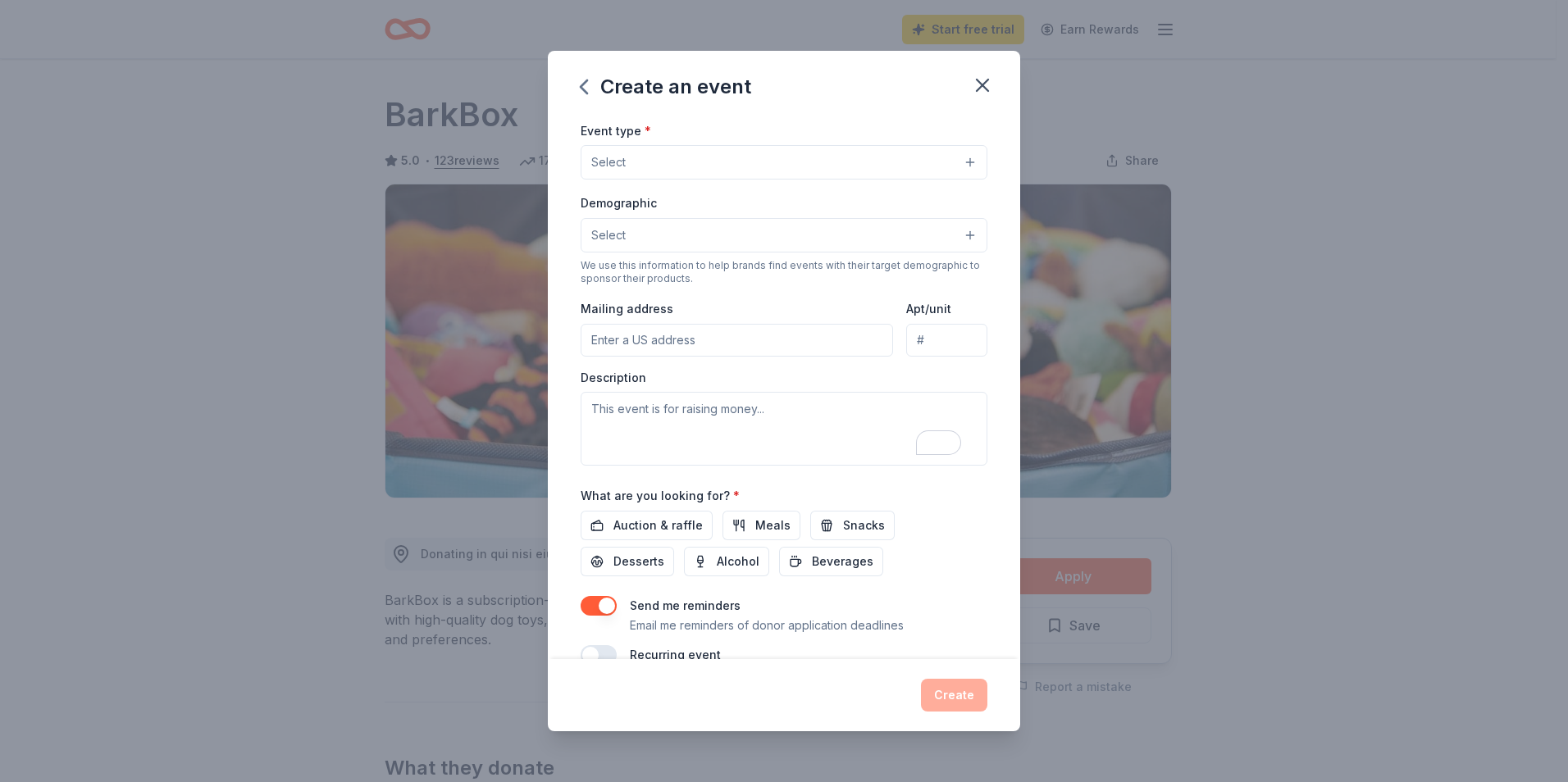
scroll to position [241, 0]
